Goal: Task Accomplishment & Management: Manage account settings

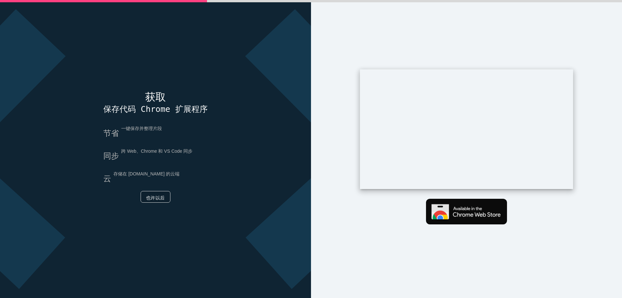
click at [160, 198] on font "也许以后" at bounding box center [155, 197] width 19 height 5
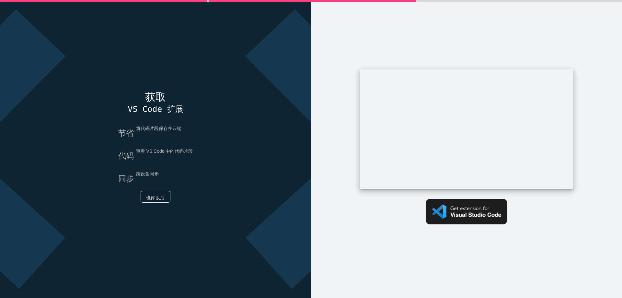
click at [152, 198] on font "也许以后" at bounding box center [155, 197] width 19 height 5
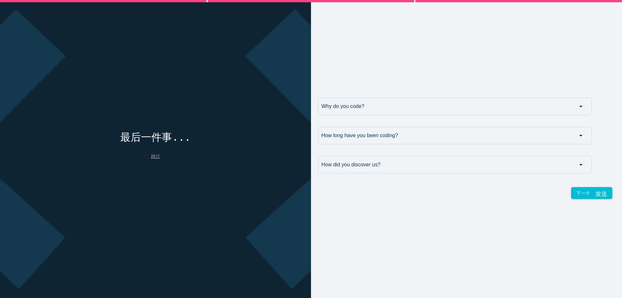
click at [152, 157] on font "跳过" at bounding box center [155, 155] width 9 height 5
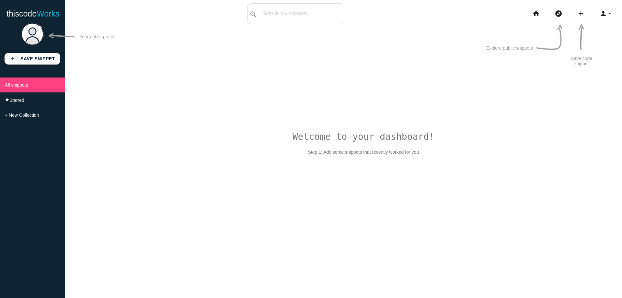
click at [603, 15] on icon "person" at bounding box center [603, 13] width 8 height 21
click at [582, 13] on link "person_outline Profile" at bounding box center [588, 12] width 68 height 16
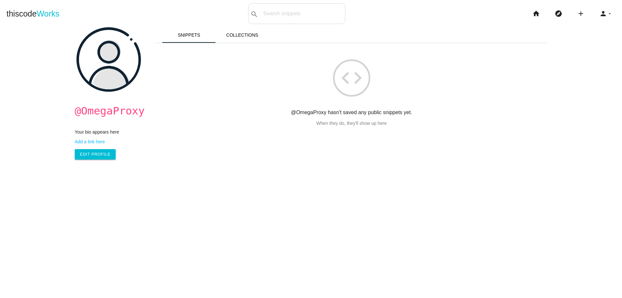
click at [112, 70] on img at bounding box center [108, 59] width 64 height 64
click at [92, 157] on link "Edit Profile" at bounding box center [95, 154] width 41 height 10
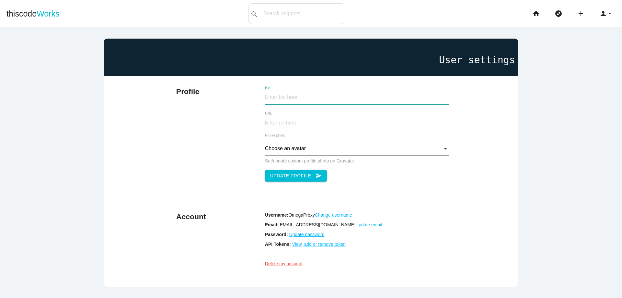
click at [279, 98] on input "Bio" at bounding box center [357, 97] width 184 height 14
paste input "Hello! This is OmegaProxy. OmegaProxy enables effortless global web data collec…"
type input "Hello! This is OmegaProxy. OmegaProxy enables effortless global web data collec…"
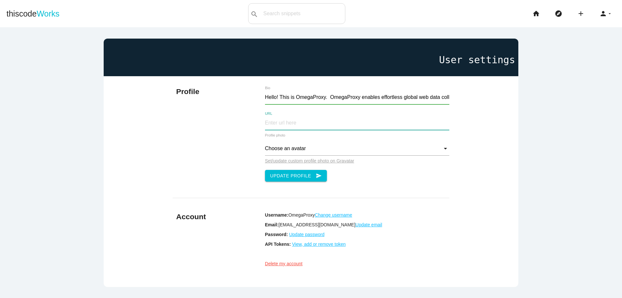
click at [287, 123] on input "URL" at bounding box center [357, 123] width 184 height 14
type input "https://www.omegaproxy.com/"
click at [281, 178] on button "Update Profile send" at bounding box center [296, 176] width 62 height 12
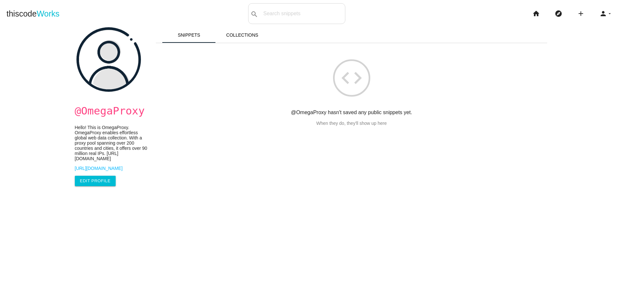
click at [105, 59] on img at bounding box center [108, 59] width 64 height 64
click at [87, 186] on link "Edit Profile" at bounding box center [95, 180] width 41 height 10
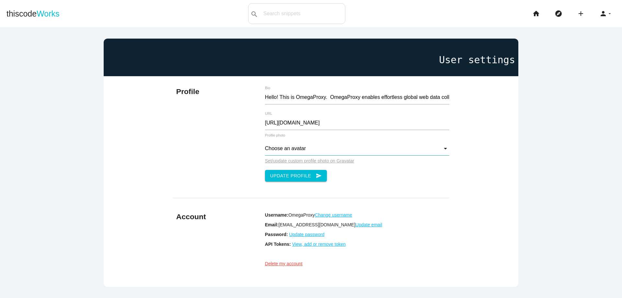
click at [304, 153] on input "Choose an avatar" at bounding box center [357, 148] width 184 height 14
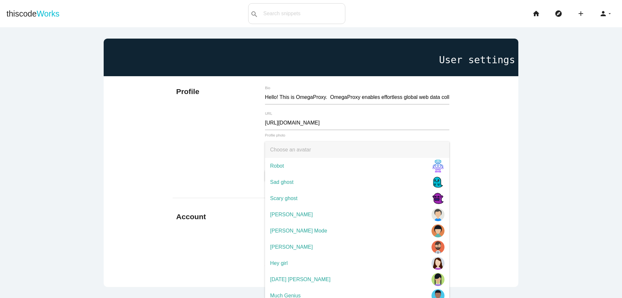
click at [221, 153] on div "Profile Hello! This is OmegaProxy. OmegaProxy enables effortless global web dat…" at bounding box center [311, 133] width 276 height 115
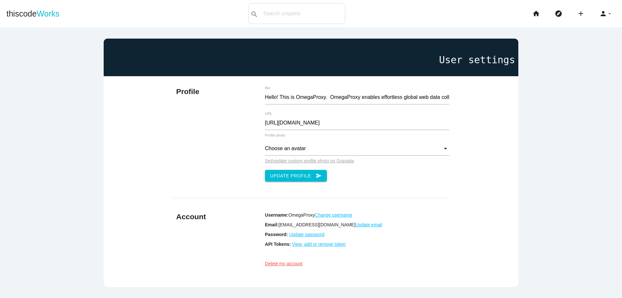
click at [282, 160] on u "Set/update custom profile photo on Gravatar" at bounding box center [309, 160] width 89 height 5
click at [385, 152] on input "Choose an avatar" at bounding box center [357, 148] width 184 height 14
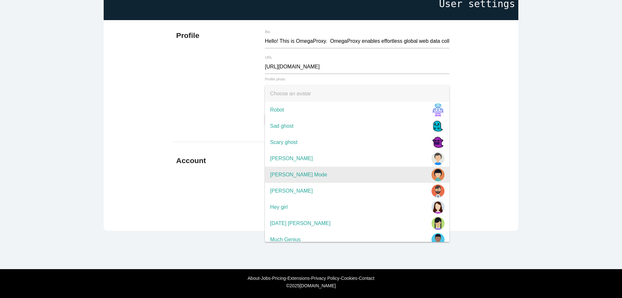
click at [300, 168] on span "Edna Mode" at bounding box center [357, 174] width 184 height 16
type input "Edna Mode"
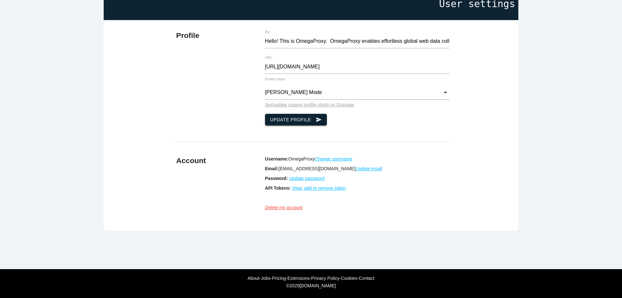
click at [284, 115] on button "Update Profile send" at bounding box center [296, 120] width 62 height 12
